Goal: Navigation & Orientation: Find specific page/section

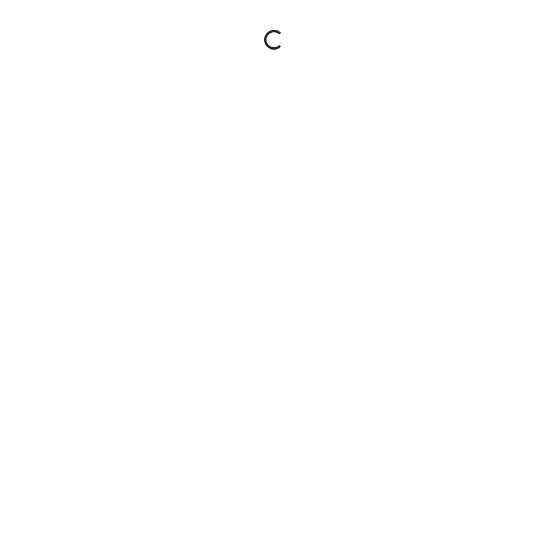
select select "ddM5SCPruL53HPrxvNK6Mg"
select select "pnh8f5S5HjU41T4ZphFfvd"
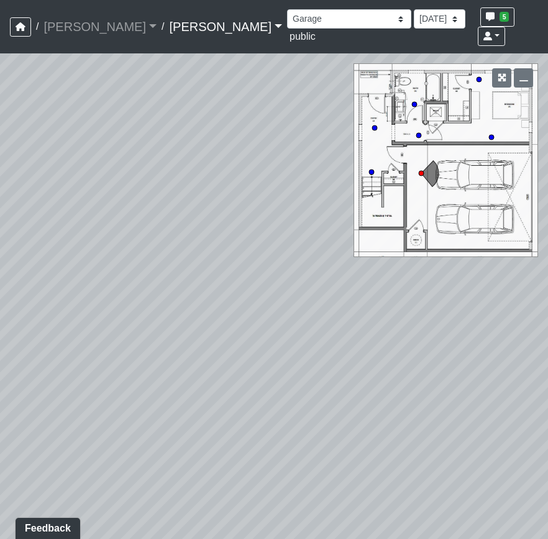
drag, startPoint x: 205, startPoint y: 212, endPoint x: 413, endPoint y: 133, distance: 222.8
click at [414, 133] on div "Loading... Upper Stairs Loading... [GEOGRAPHIC_DATA]" at bounding box center [274, 296] width 548 height 486
drag, startPoint x: 305, startPoint y: 147, endPoint x: 476, endPoint y: 116, distance: 173.5
click at [467, 117] on div "Loading... Upper Stairs Loading... [GEOGRAPHIC_DATA]" at bounding box center [274, 296] width 548 height 486
drag, startPoint x: 216, startPoint y: 220, endPoint x: 543, endPoint y: 145, distance: 335.2
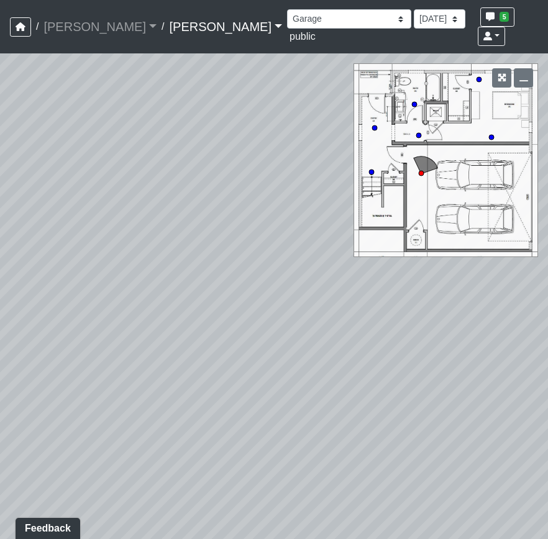
click at [526, 141] on div "Loading... Upper Stairs Loading... [GEOGRAPHIC_DATA]" at bounding box center [274, 296] width 548 height 486
drag, startPoint x: 221, startPoint y: 189, endPoint x: 242, endPoint y: 214, distance: 32.2
click at [241, 212] on div "Loading... Upper Stairs Loading... [GEOGRAPHIC_DATA]" at bounding box center [274, 296] width 548 height 486
click at [249, 253] on icon at bounding box center [255, 271] width 37 height 37
select select "gWJSHwC2ygqn5GekeqUAPR"
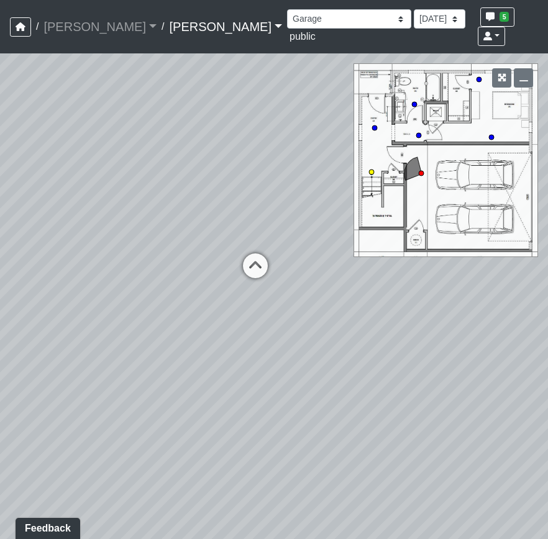
select select "pnh8f5S5HjU41T4ZphFfvd"
drag, startPoint x: 447, startPoint y: 220, endPoint x: 250, endPoint y: 178, distance: 200.7
click at [252, 178] on div "Loading... Upper Stairs Loading... Lower Stairs Loading... Lower Entry Loading.…" at bounding box center [274, 296] width 548 height 486
drag, startPoint x: 309, startPoint y: 276, endPoint x: 125, endPoint y: 345, distance: 196.2
click at [127, 343] on div "Loading... Upper Stairs Loading... Lower Stairs Loading... Lower Entry Loading.…" at bounding box center [274, 296] width 548 height 486
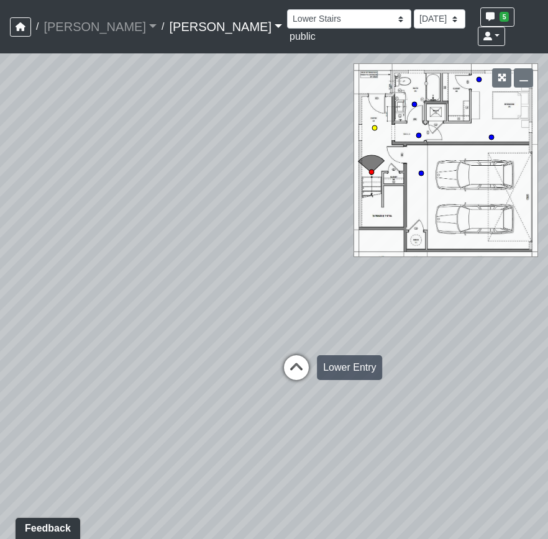
click at [288, 355] on icon at bounding box center [296, 373] width 37 height 37
select select "tEcjLE2W3UMZNWa64wCZZs"
select select "pnh8f5S5HjU41T4ZphFfvd"
drag, startPoint x: 360, startPoint y: 265, endPoint x: 13, endPoint y: 227, distance: 348.8
click at [44, 227] on div "Loading... Upper Stairs Loading... Lower Stairs Loading... Lower Entry Loading.…" at bounding box center [274, 296] width 548 height 486
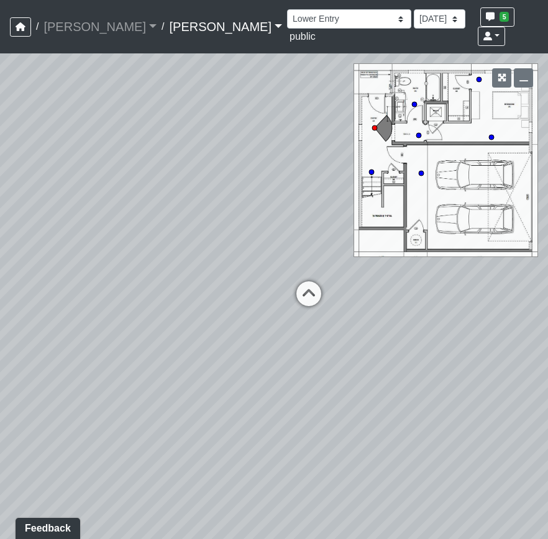
drag, startPoint x: 413, startPoint y: 275, endPoint x: 273, endPoint y: 252, distance: 141.0
click at [266, 244] on div "Loading... Upper Stairs Loading... Lower Stairs Loading... Lower Entry Loading.…" at bounding box center [274, 296] width 548 height 486
click at [314, 281] on icon at bounding box center [308, 299] width 37 height 37
select select "9ziGZ1dGSwW1YaxRW2v3q1"
select select "pnh8f5S5HjU41T4ZphFfvd"
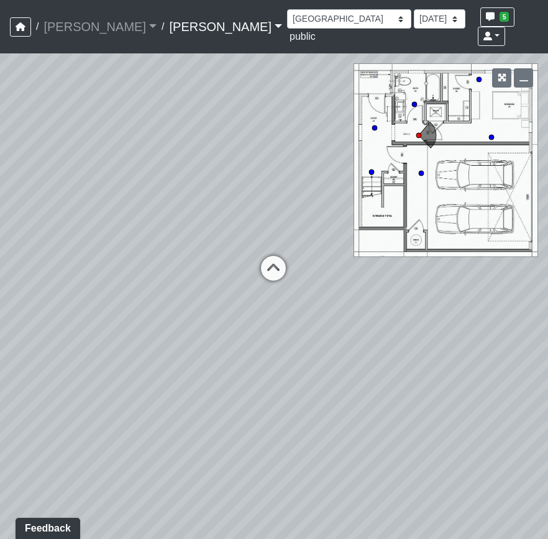
drag, startPoint x: 288, startPoint y: 208, endPoint x: 318, endPoint y: 322, distance: 118.1
click at [326, 328] on div "Loading... Upper Stairs Loading... Lower Stairs Loading... Lower Entry Loading.…" at bounding box center [274, 296] width 548 height 486
click at [280, 287] on icon at bounding box center [282, 305] width 37 height 37
select select "f5fG1Tjsh9Bi13Xce8x3m5"
select select "pnh8f5S5HjU41T4ZphFfvd"
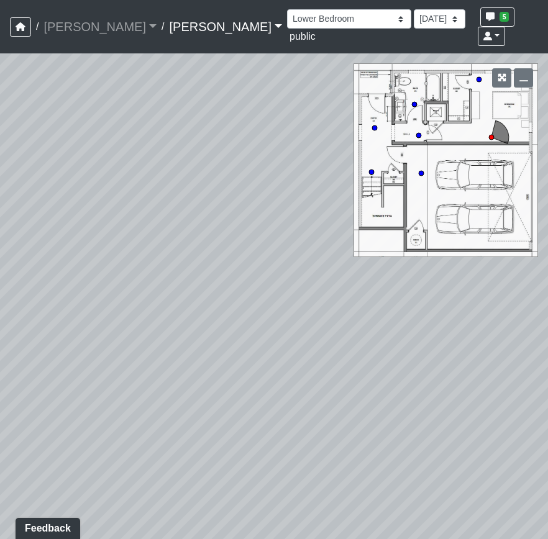
drag, startPoint x: 293, startPoint y: 216, endPoint x: 428, endPoint y: 253, distance: 140.6
click at [471, 252] on div "Loading... Upper Stairs Loading... Lower Stairs Loading... Lower Entry Loading.…" at bounding box center [274, 296] width 548 height 486
drag, startPoint x: 170, startPoint y: 252, endPoint x: 376, endPoint y: 227, distance: 207.1
click at [393, 222] on div "Loading... Upper Stairs Loading... Lower Stairs Loading... Lower Entry Loading.…" at bounding box center [274, 296] width 548 height 486
drag, startPoint x: 255, startPoint y: 239, endPoint x: 339, endPoint y: 291, distance: 99.3
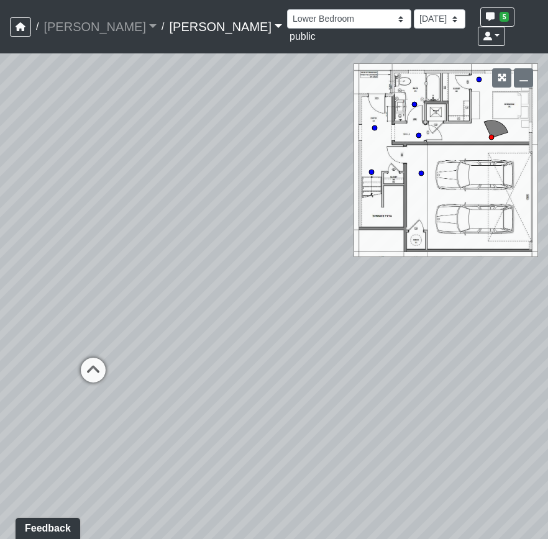
click at [339, 291] on div "Loading... Upper Stairs Loading... Lower Stairs Loading... Lower Entry Loading.…" at bounding box center [274, 296] width 548 height 486
drag, startPoint x: 172, startPoint y: 387, endPoint x: 183, endPoint y: 370, distance: 20.2
click at [173, 391] on icon at bounding box center [178, 409] width 37 height 37
select select "9T3CpNTCg8ubq27s8b6Fih"
select select "pnh8f5S5HjU41T4ZphFfvd"
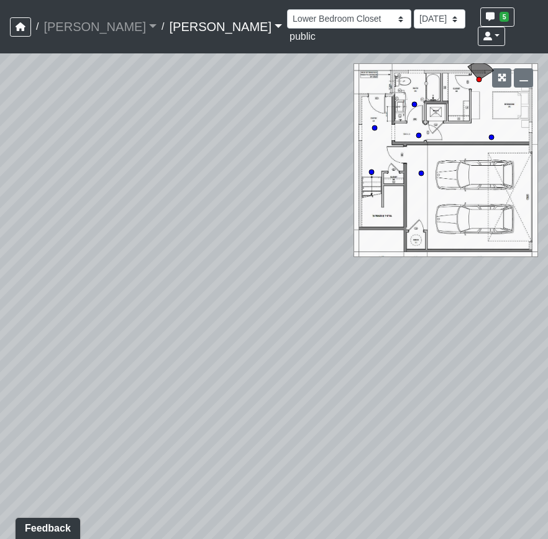
drag, startPoint x: 213, startPoint y: 274, endPoint x: 431, endPoint y: 256, distance: 218.8
click at [431, 256] on div "Loading... Upper Stairs Loading... Lower Stairs Loading... Lower Entry Loading.…" at bounding box center [274, 296] width 548 height 486
drag, startPoint x: 132, startPoint y: 281, endPoint x: 427, endPoint y: 258, distance: 296.0
click at [427, 258] on div "Loading... Upper Stairs Loading... Lower Stairs Loading... Lower Entry Loading.…" at bounding box center [274, 296] width 548 height 486
drag, startPoint x: 261, startPoint y: 306, endPoint x: 273, endPoint y: 229, distance: 78.6
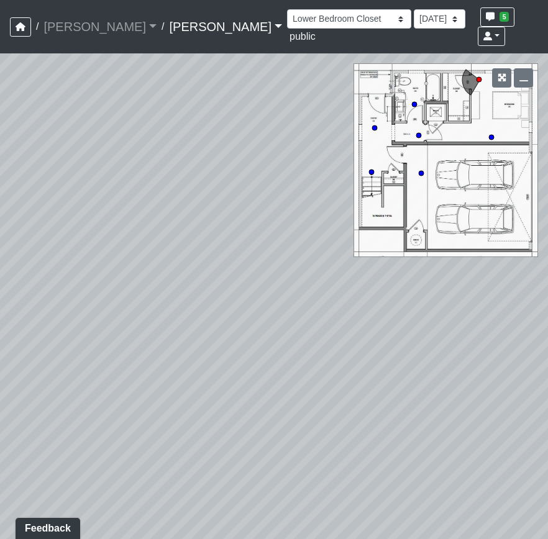
click at [271, 249] on div "Loading... Upper Stairs Loading... Lower Stairs Loading... Lower Entry Loading.…" at bounding box center [274, 296] width 548 height 486
click at [287, 17] on select "Booth Clubroom Counter Coffee Bar Dining Room Hallway 1 TV Wall Windows Corn Ho…" at bounding box center [349, 18] width 124 height 19
click at [287, 9] on select "Booth Clubroom Counter Coffee Bar Dining Room Hallway 1 TV Wall Windows Corn Ho…" at bounding box center [349, 18] width 124 height 19
select select "2SNFAkLeRTk9yZF1cgQUsi"
select select "pnh8f5S5HjU41T4ZphFfvd"
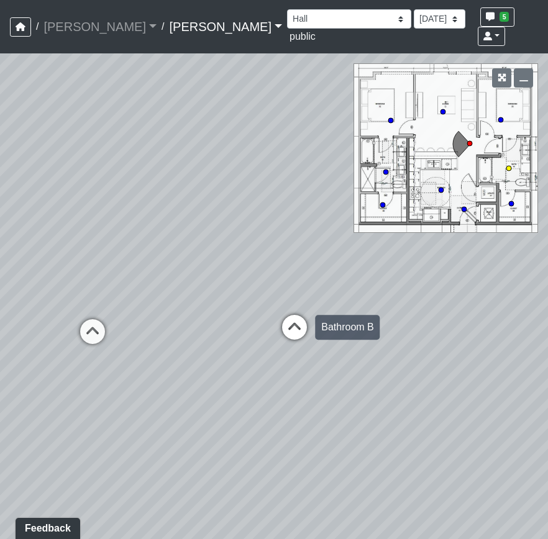
click at [290, 315] on icon at bounding box center [294, 333] width 37 height 37
select select "veq2cwuH86DCoM2TMyAqjg"
select select "pnh8f5S5HjU41T4ZphFfvd"
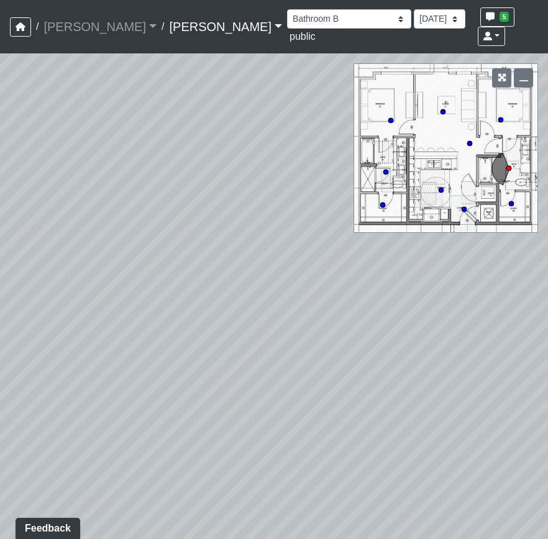
drag, startPoint x: 393, startPoint y: 296, endPoint x: 527, endPoint y: 285, distance: 135.3
click at [527, 285] on div "Loading... Upper Stairs Loading... Lower Stairs Loading... Lower Entry Loading.…" at bounding box center [274, 296] width 548 height 486
drag, startPoint x: 269, startPoint y: 313, endPoint x: 522, endPoint y: 381, distance: 262.5
click at [527, 383] on div "Loading... Upper Stairs Loading... Lower Stairs Loading... Lower Entry Loading.…" at bounding box center [274, 296] width 548 height 486
drag, startPoint x: 197, startPoint y: 324, endPoint x: 379, endPoint y: 275, distance: 188.5
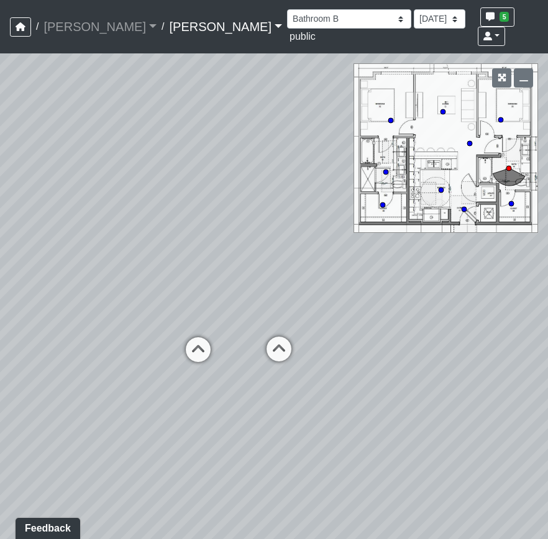
click at [434, 288] on div "Loading... Upper Stairs Loading... Lower Stairs Loading... Lower Entry Loading.…" at bounding box center [274, 296] width 548 height 486
drag, startPoint x: 307, startPoint y: 260, endPoint x: 507, endPoint y: 271, distance: 200.4
click at [547, 265] on html "/ [PERSON_NAME] [PERSON_NAME] Loading... / [PERSON_NAME] Loading... [PERSON_NAM…" at bounding box center [274, 269] width 548 height 539
drag, startPoint x: 361, startPoint y: 278, endPoint x: 153, endPoint y: 186, distance: 227.8
click at [153, 186] on div "Loading... Upper Stairs Loading... Lower Stairs Loading... Lower Entry Loading.…" at bounding box center [274, 296] width 548 height 486
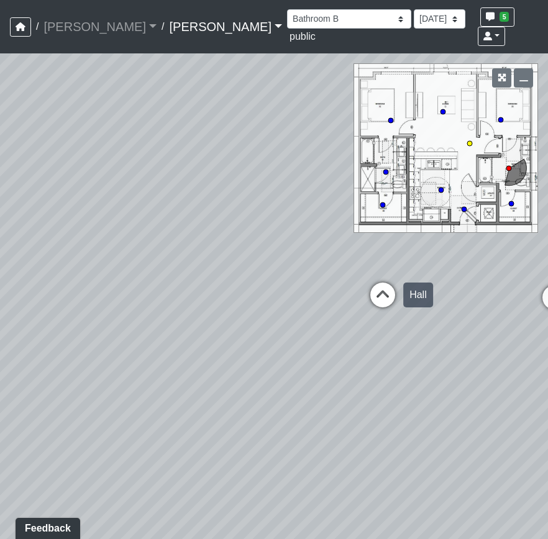
click at [378, 283] on icon at bounding box center [382, 301] width 37 height 37
select select "2SNFAkLeRTk9yZF1cgQUsi"
select select "pnh8f5S5HjU41T4ZphFfvd"
drag, startPoint x: 305, startPoint y: 247, endPoint x: 201, endPoint y: 232, distance: 105.4
click at [201, 232] on div "Loading... Upper Stairs Loading... Lower Stairs Loading... Lower Entry Loading.…" at bounding box center [274, 296] width 548 height 486
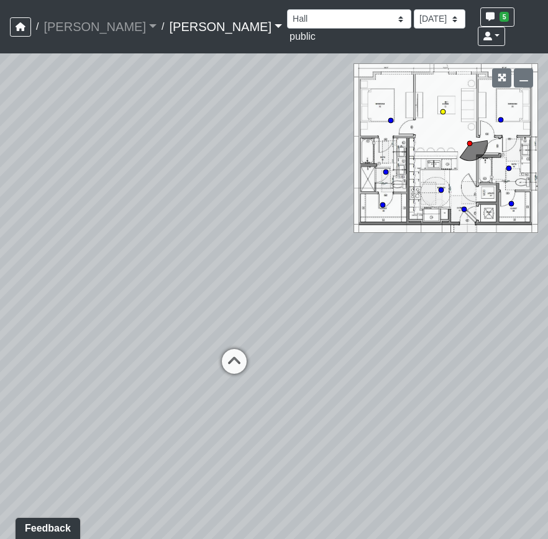
click at [234, 349] on icon at bounding box center [234, 367] width 37 height 37
select select "bg3k1uj5VEB4793if5NXqY"
select select "pnh8f5S5HjU41T4ZphFfvd"
drag, startPoint x: 352, startPoint y: 281, endPoint x: 72, endPoint y: 294, distance: 280.5
click at [72, 294] on div "Loading... Upper Stairs Loading... Lower Stairs Loading... Lower Entry Loading.…" at bounding box center [274, 296] width 548 height 486
